Goal: Use online tool/utility: Utilize a website feature to perform a specific function

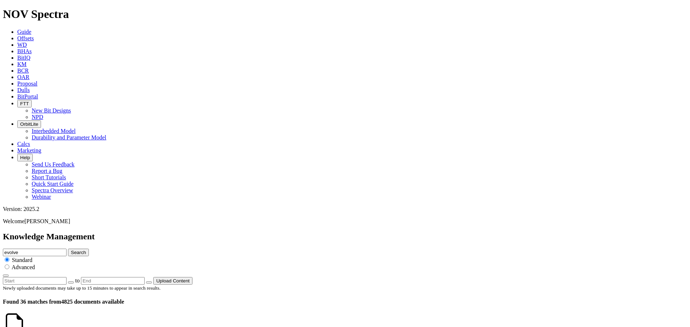
click at [30, 141] on span "Calcs" at bounding box center [23, 144] width 13 height 6
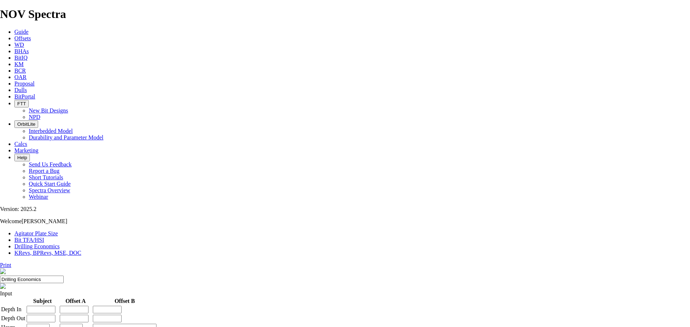
click at [64, 276] on input "Drilling Economics" at bounding box center [32, 280] width 64 height 8
click at [38, 147] on span "Marketing" at bounding box center [26, 150] width 24 height 6
click at [81, 250] on link "KRevs, BPRevs, MSE, DOC" at bounding box center [47, 253] width 67 height 6
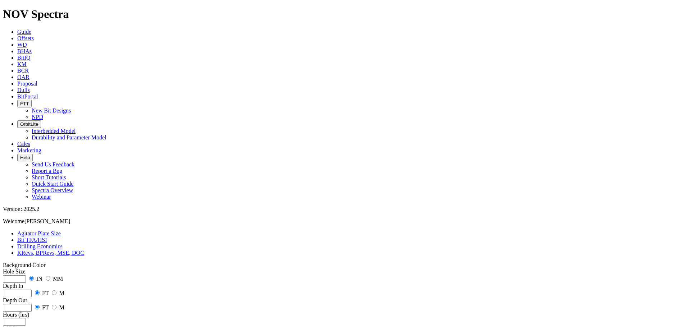
click at [38, 231] on link "Agitator Plate Size" at bounding box center [39, 234] width 44 height 6
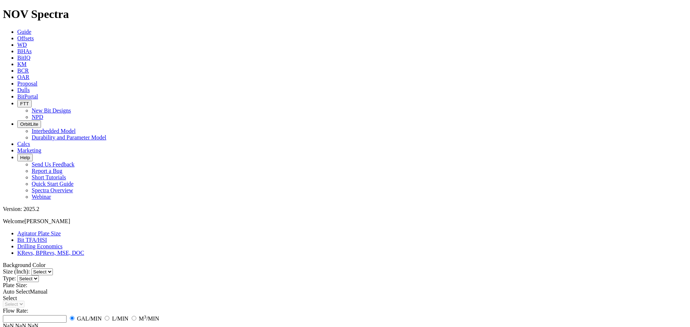
click at [106, 27] on body "Spectra is built to be used with Google Chrome. Please switch browsers. NOV Spe…" at bounding box center [345, 284] width 684 height 553
click at [47, 237] on link "Bit TFA/HSI" at bounding box center [32, 240] width 30 height 6
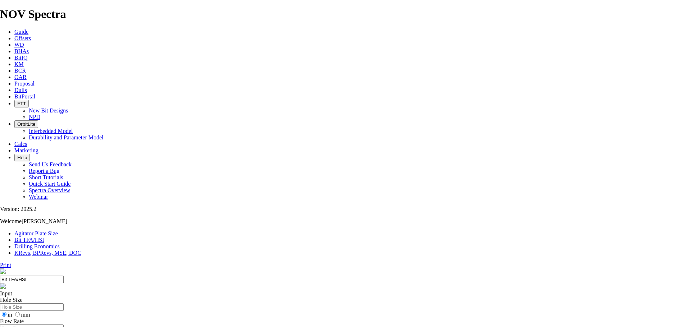
checkbox input "true"
click at [35, 81] on link "Proposal" at bounding box center [24, 84] width 20 height 6
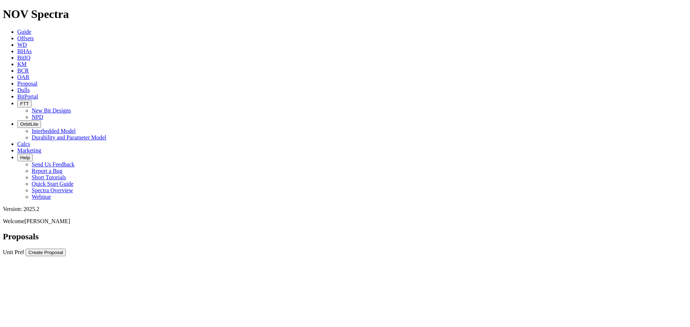
click at [31, 29] on span "Guide" at bounding box center [24, 32] width 14 height 6
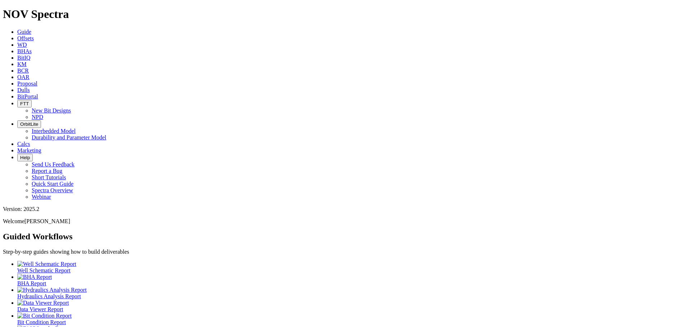
scroll to position [19, 0]
